Goal: Task Accomplishment & Management: Manage account settings

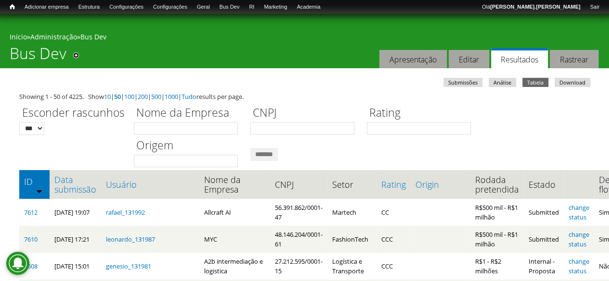
scroll to position [144, 0]
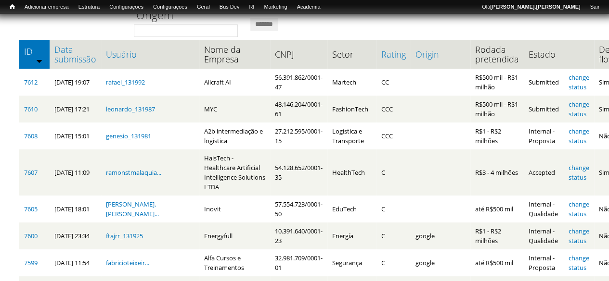
scroll to position [144, 0]
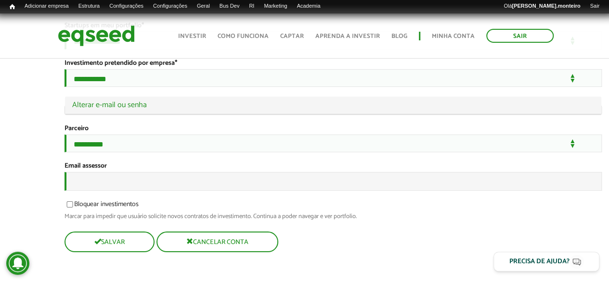
scroll to position [1887, 0]
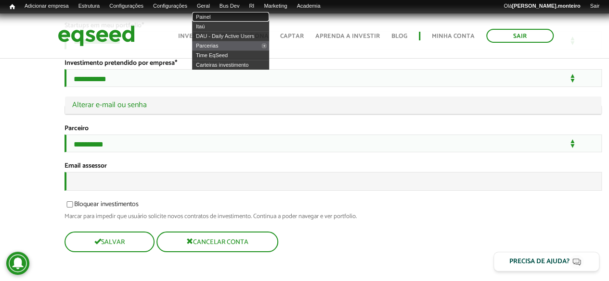
click at [215, 18] on link "Painel" at bounding box center [230, 17] width 77 height 10
